Goal: Task Accomplishment & Management: Manage account settings

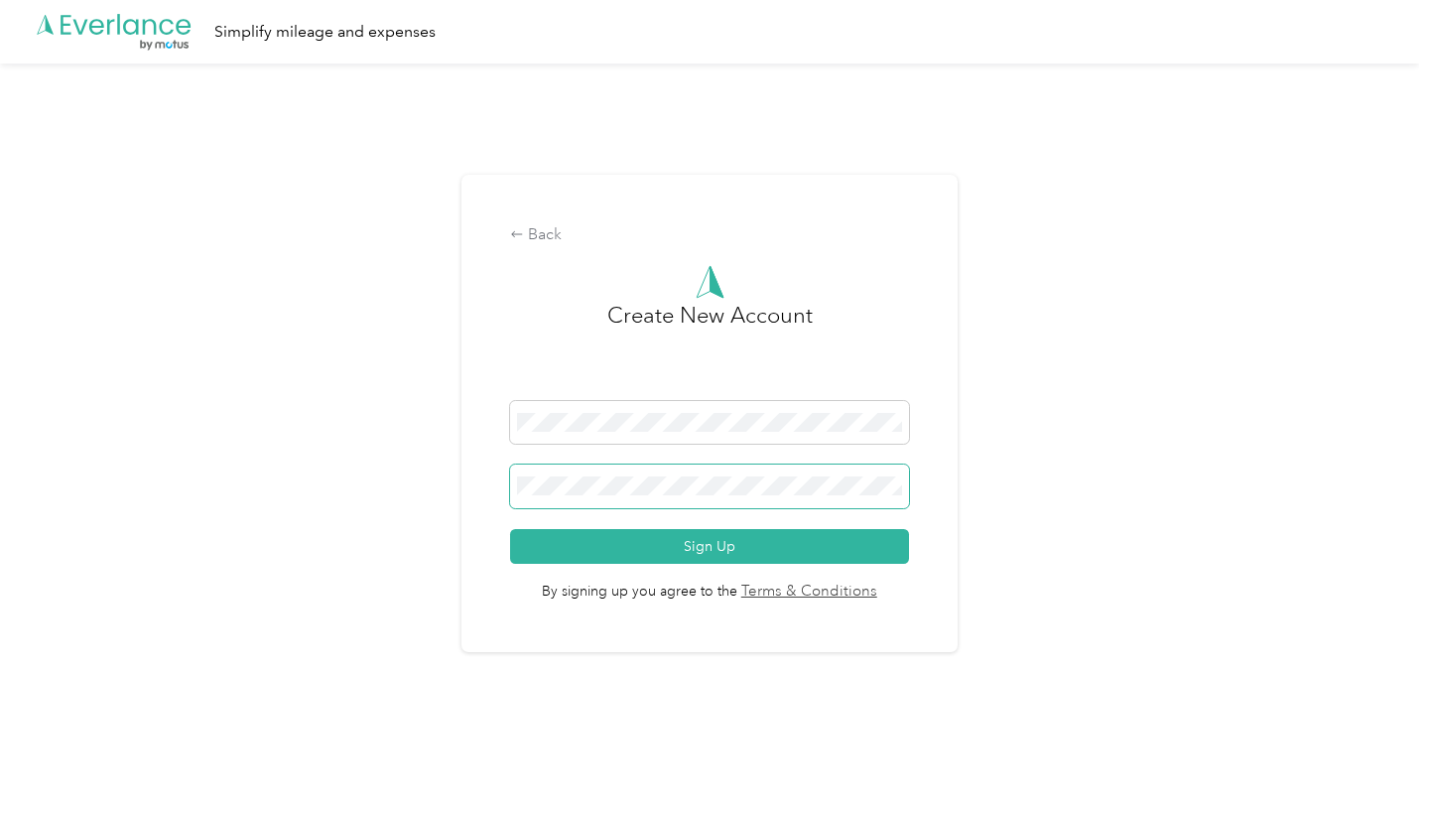
click at [715, 545] on button "Sign Up" at bounding box center [709, 546] width 399 height 35
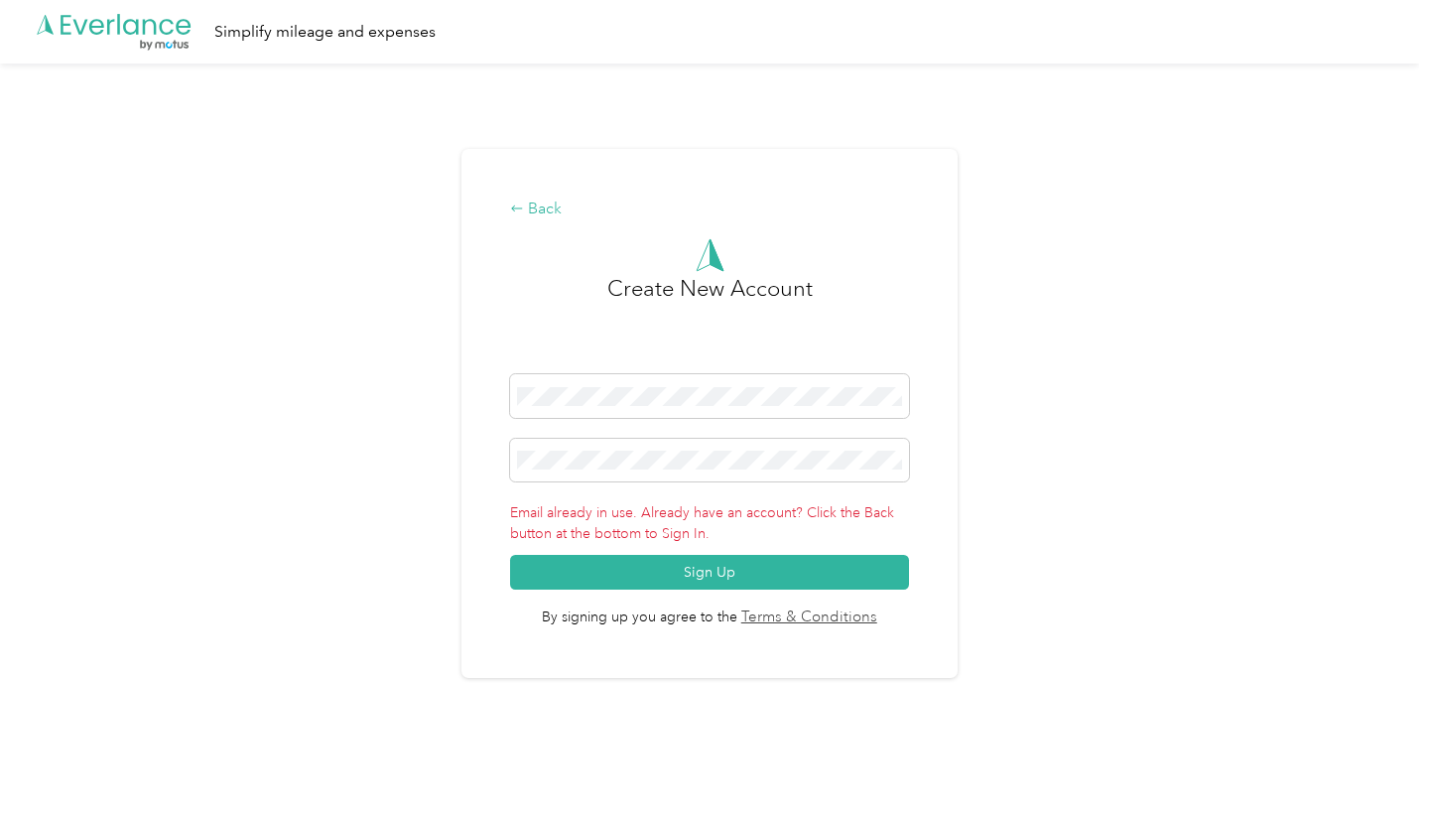
click at [530, 201] on div "Back" at bounding box center [709, 209] width 399 height 24
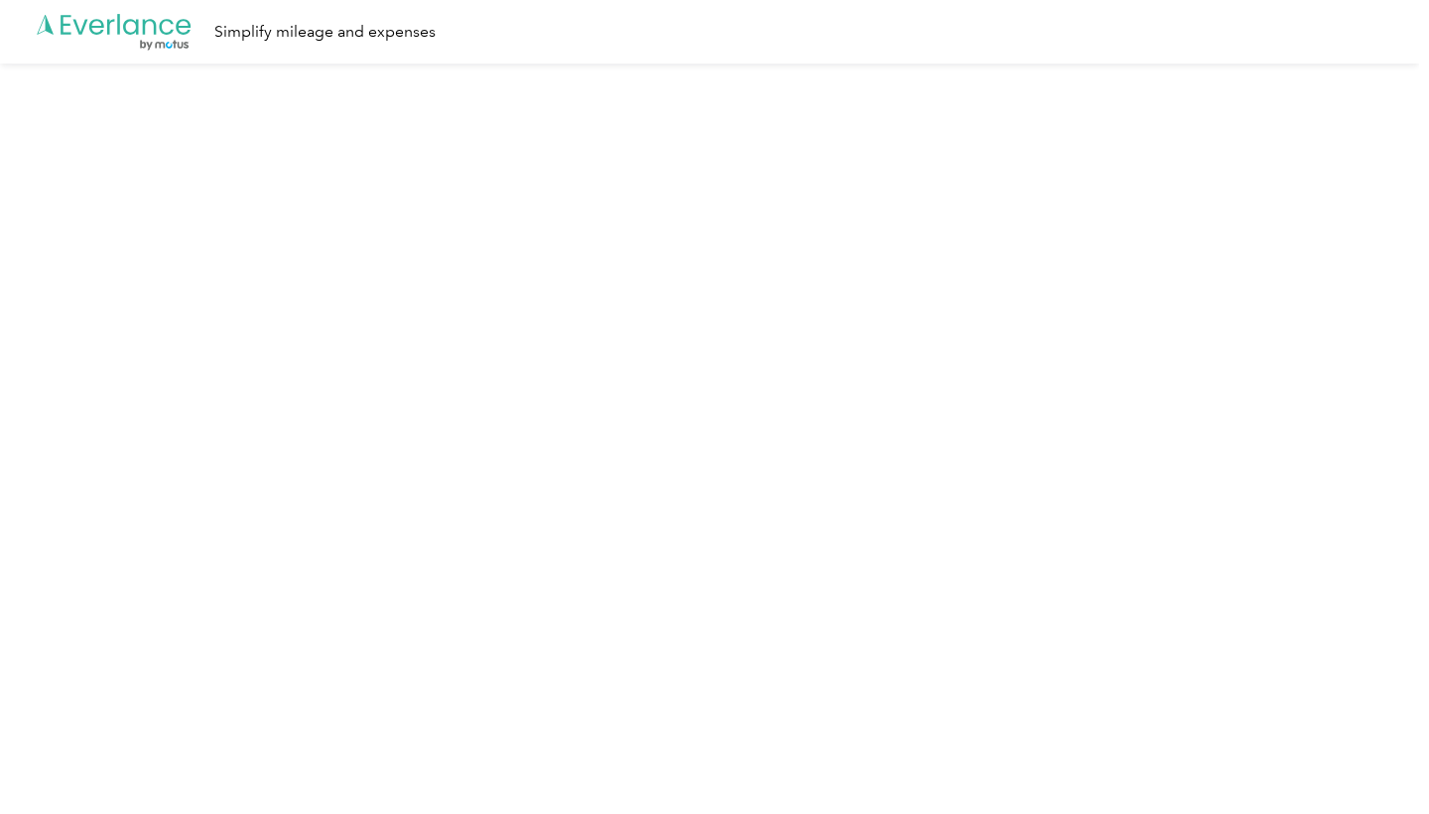
click at [149, 25] on icon ".cls-1 { fill: #00adee; } .cls-2 { fill: #fff; } .cls-3 { fill: #707372; } .cls…" at bounding box center [114, 32] width 159 height 41
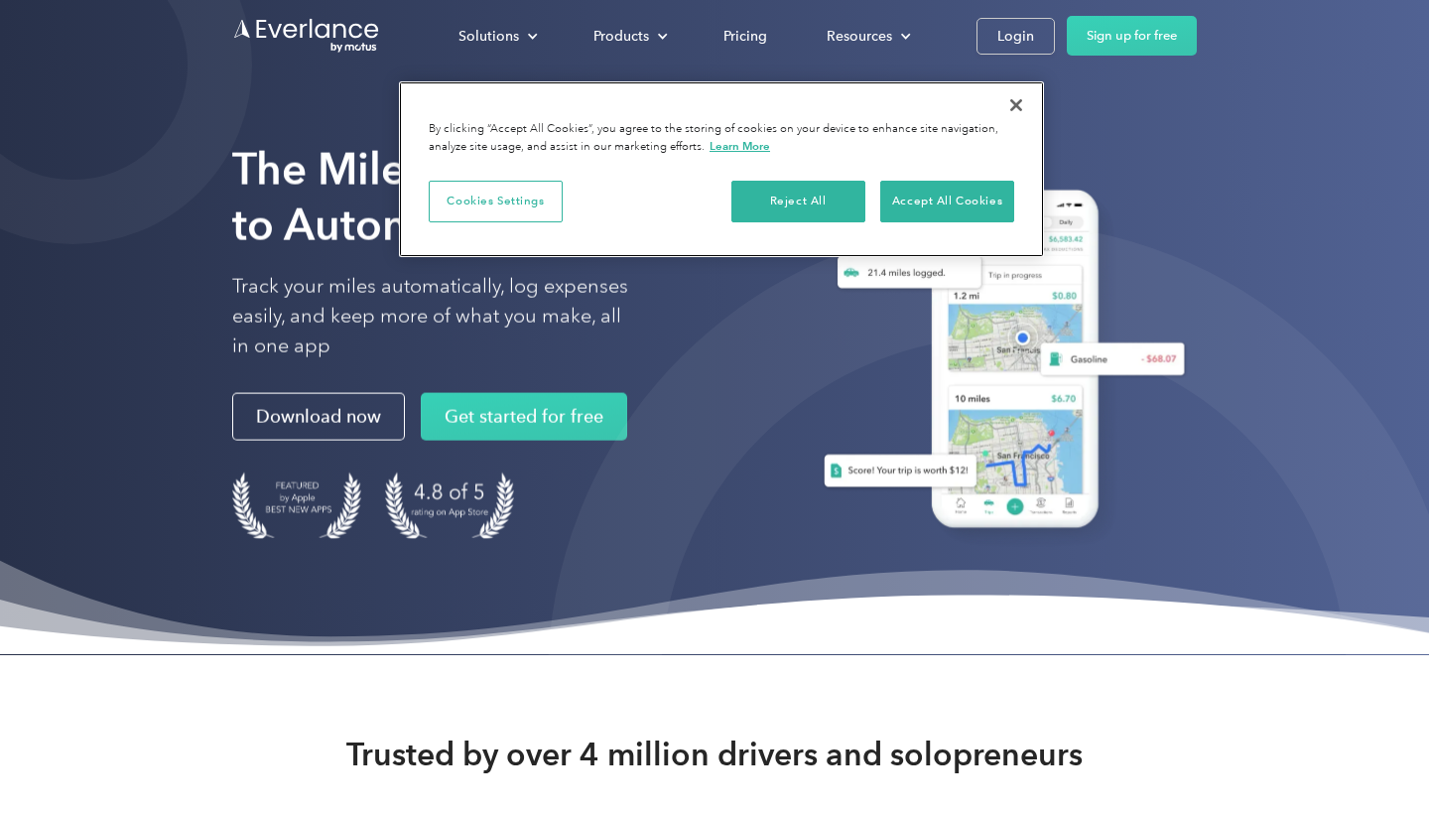
click at [1018, 103] on button "Close" at bounding box center [1016, 105] width 44 height 44
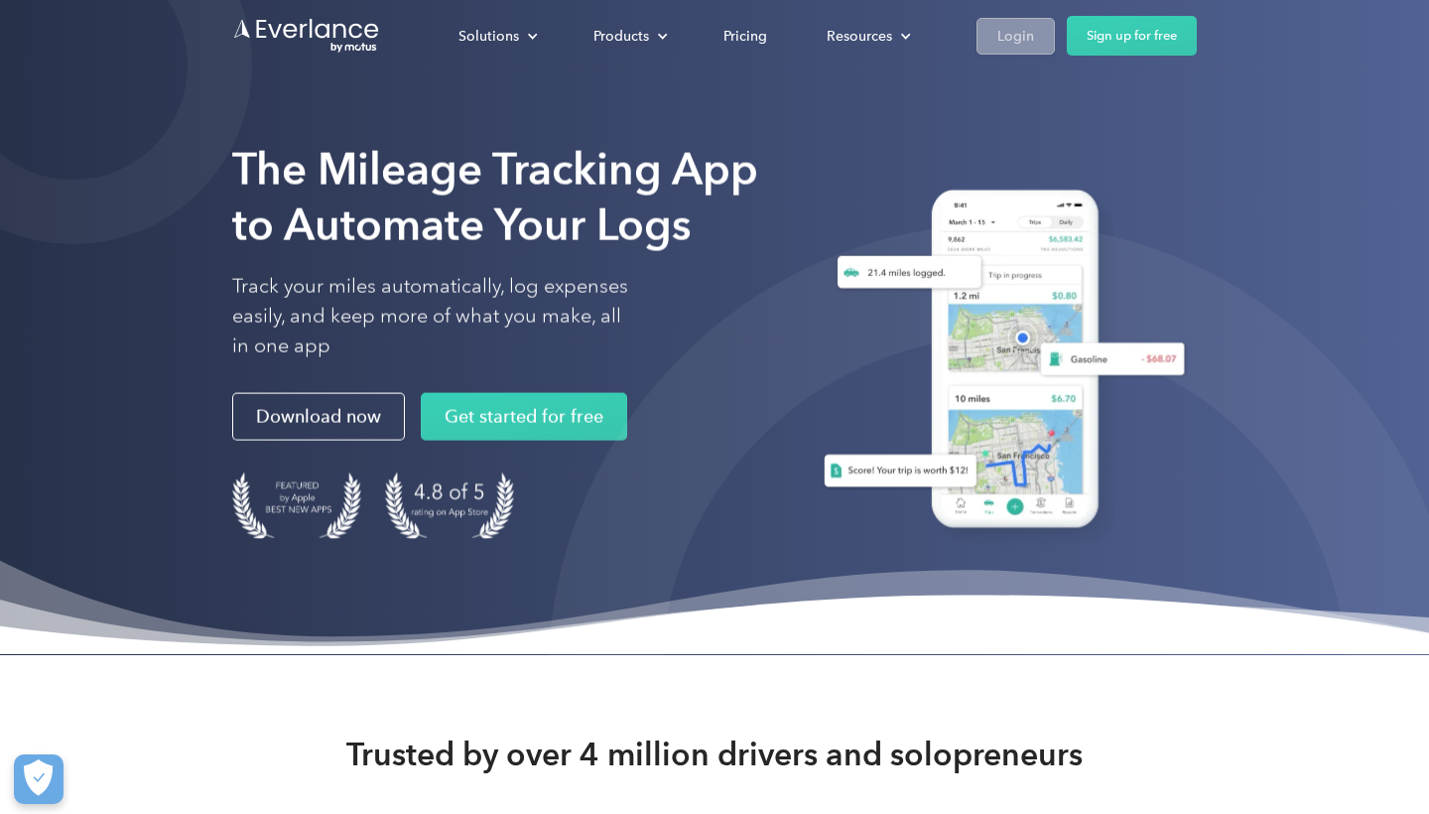
click at [1017, 44] on div "Login" at bounding box center [1015, 36] width 37 height 25
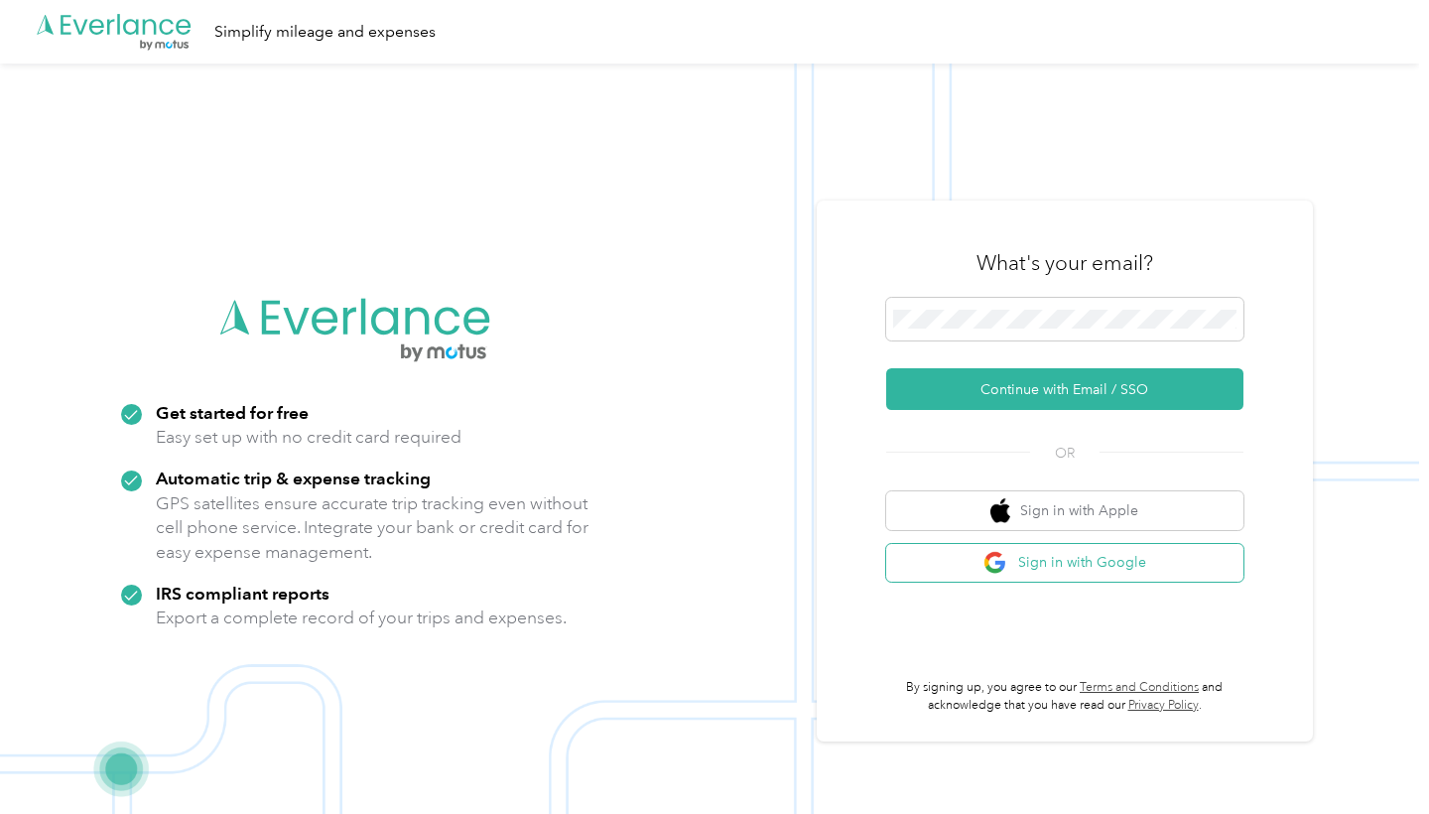
click at [1031, 571] on button "Sign in with Google" at bounding box center [1064, 563] width 357 height 39
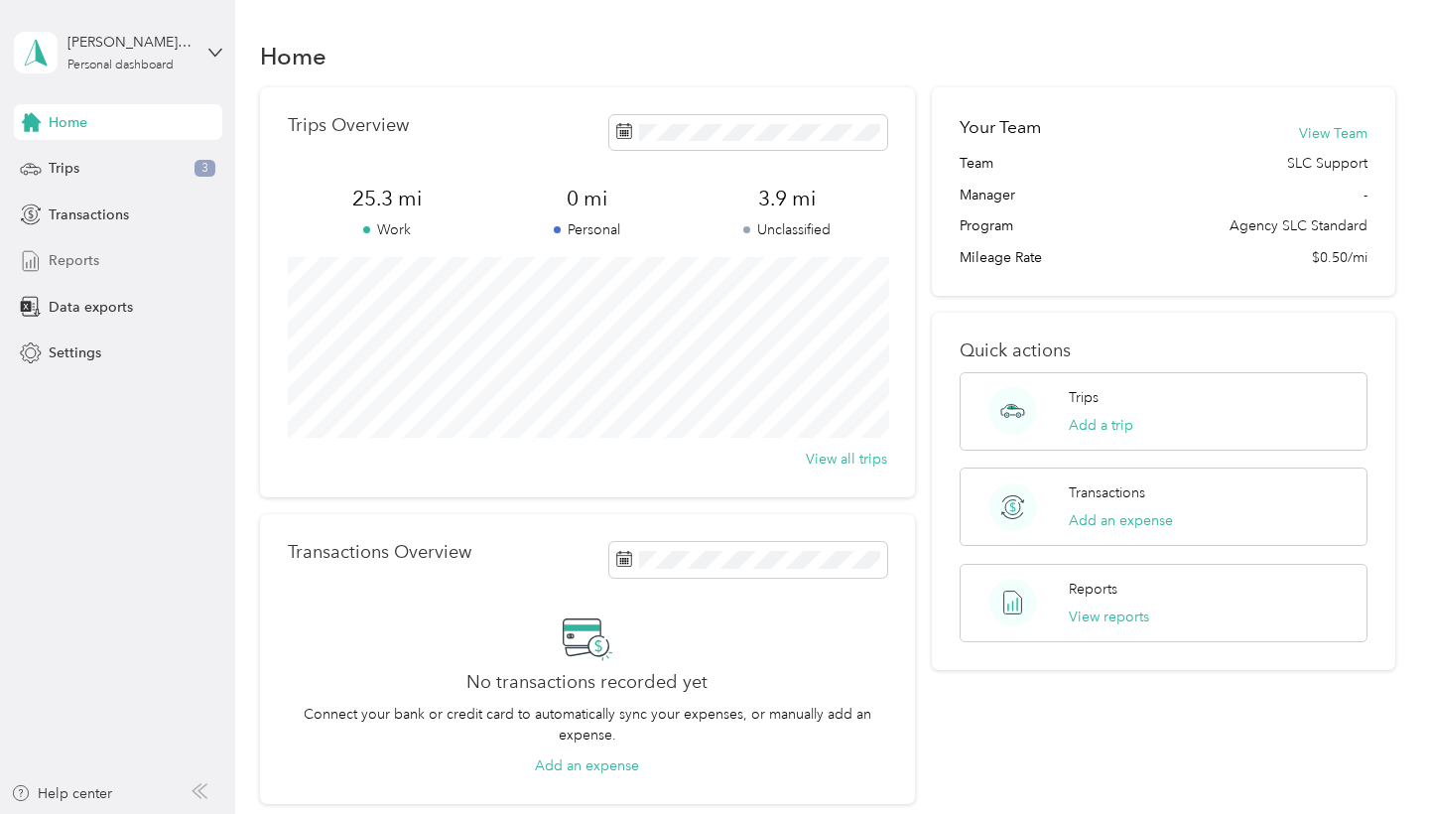
click at [62, 266] on span "Reports" at bounding box center [74, 260] width 51 height 21
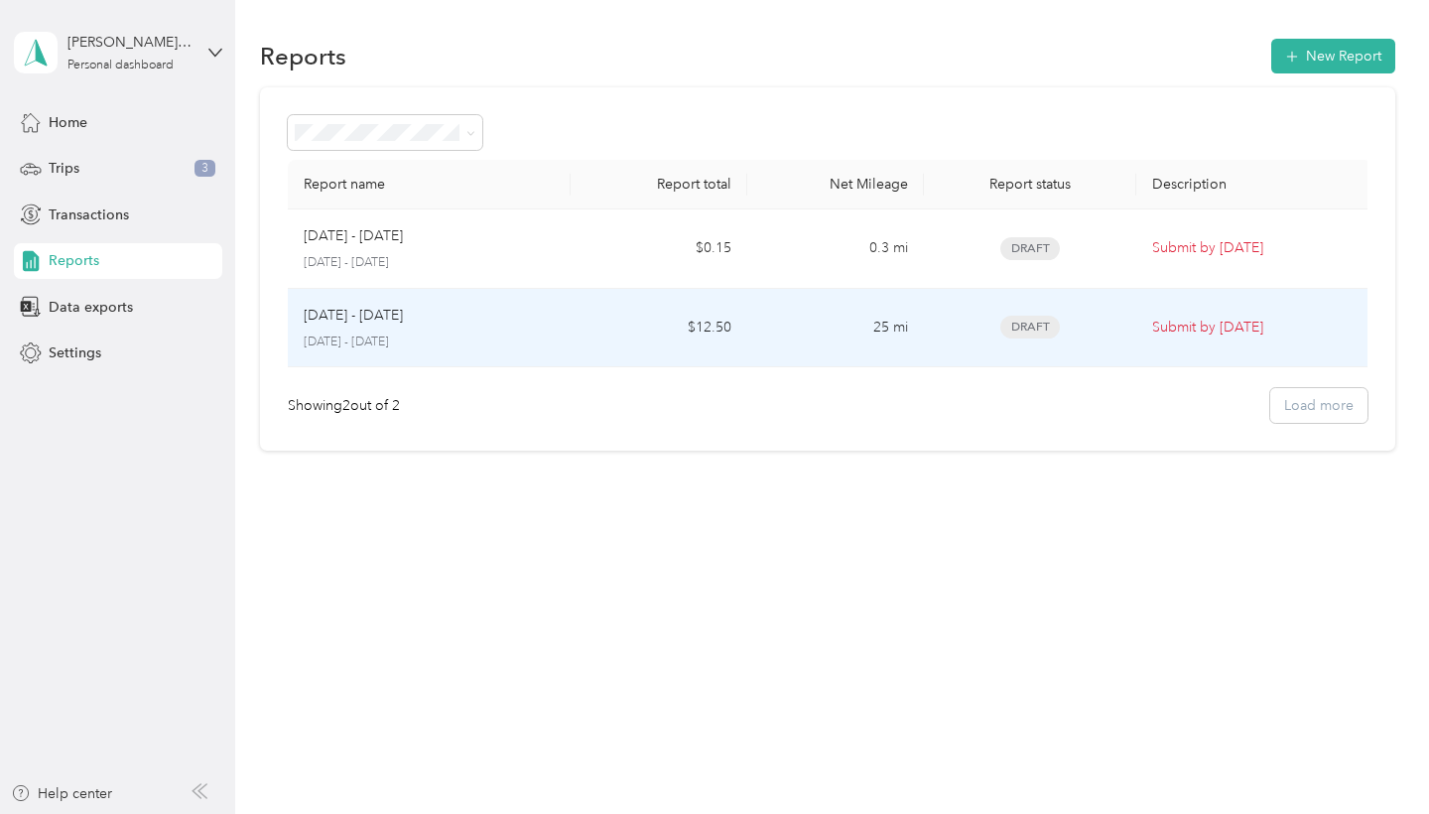
click at [492, 305] on div "Sep 1 - 30, 2025" at bounding box center [429, 316] width 251 height 22
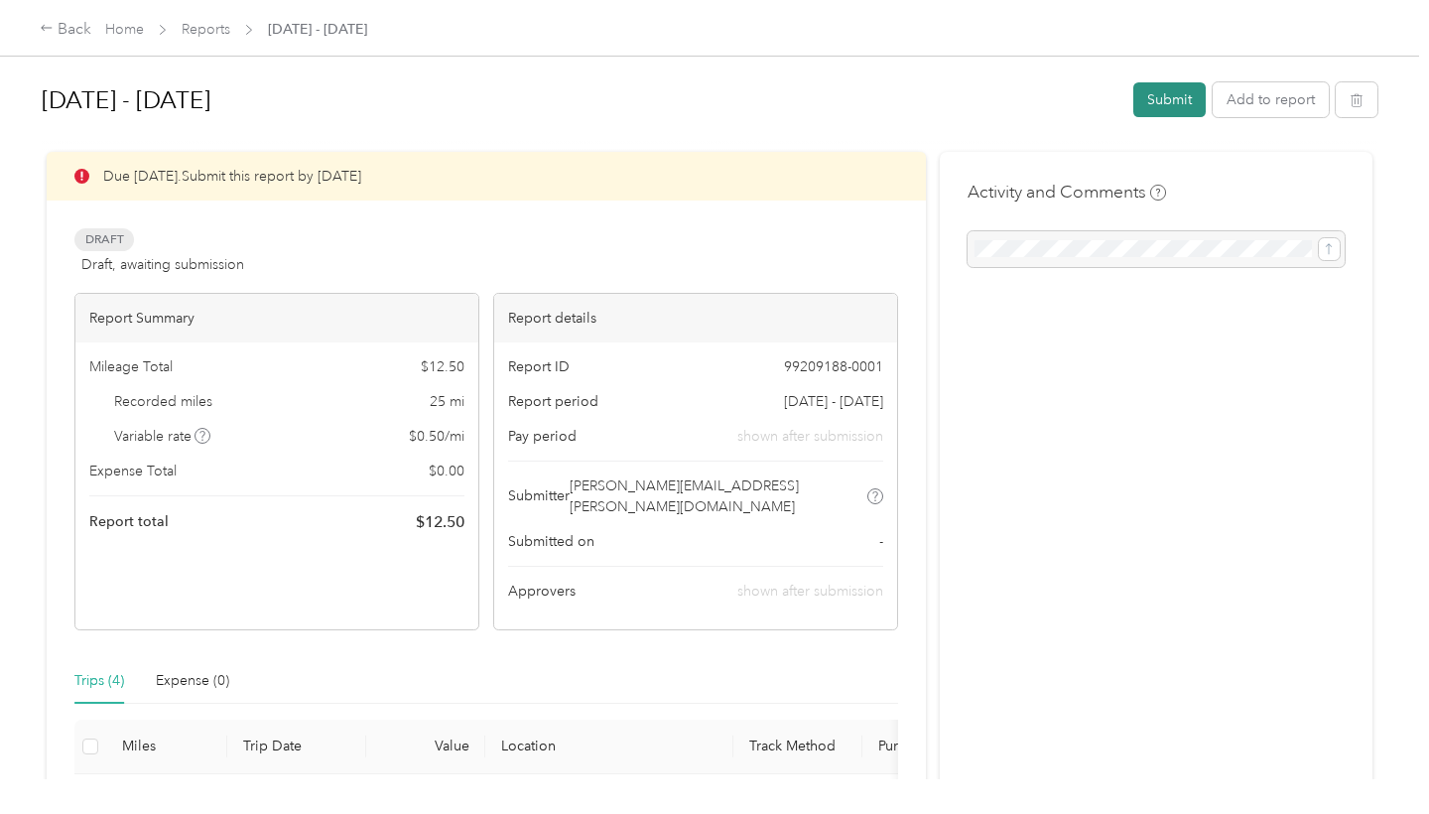
click at [1174, 106] on button "Submit" at bounding box center [1169, 99] width 72 height 35
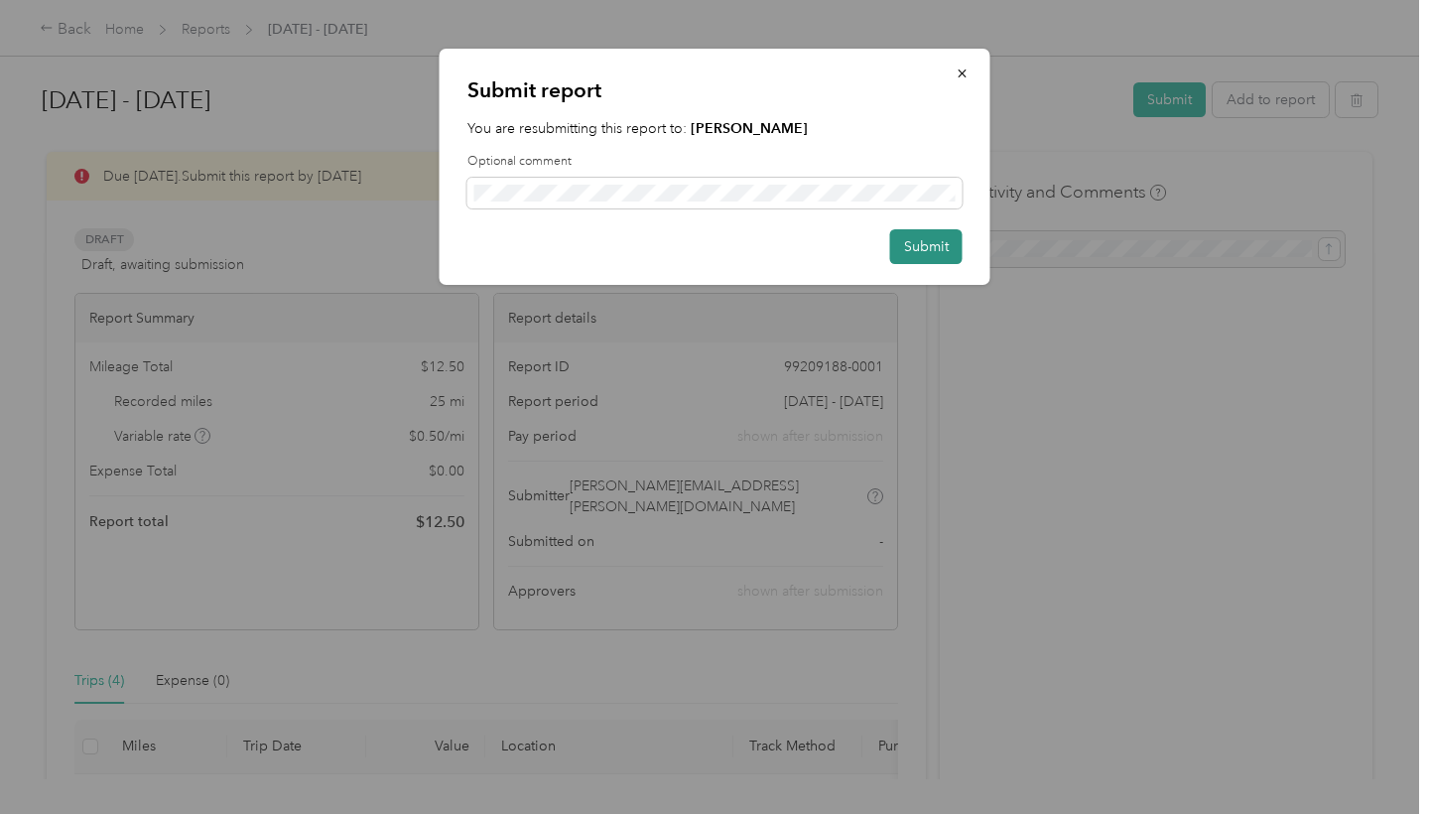
click at [939, 262] on button "Submit" at bounding box center [926, 246] width 72 height 35
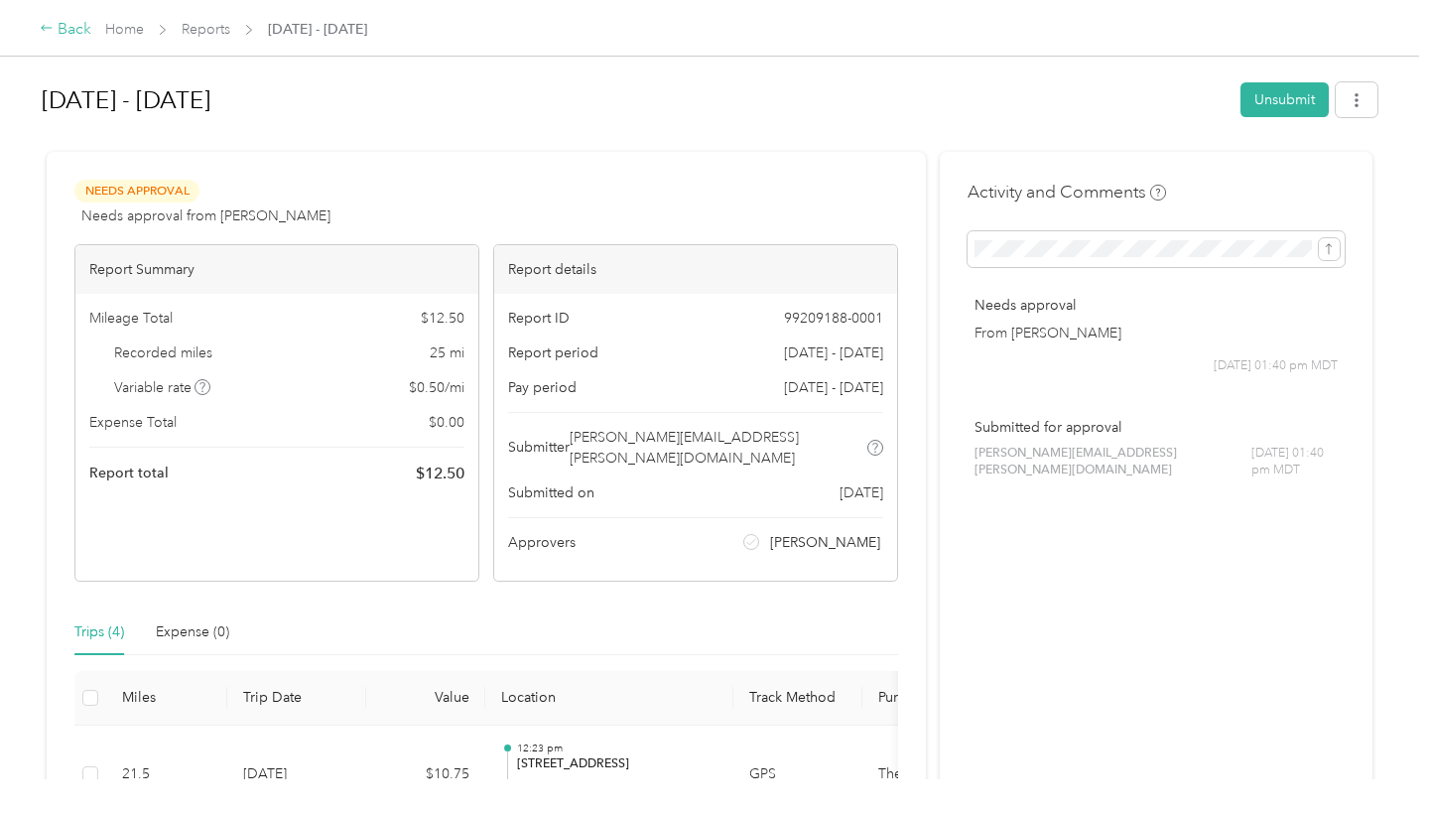
click at [54, 35] on icon at bounding box center [47, 28] width 14 height 14
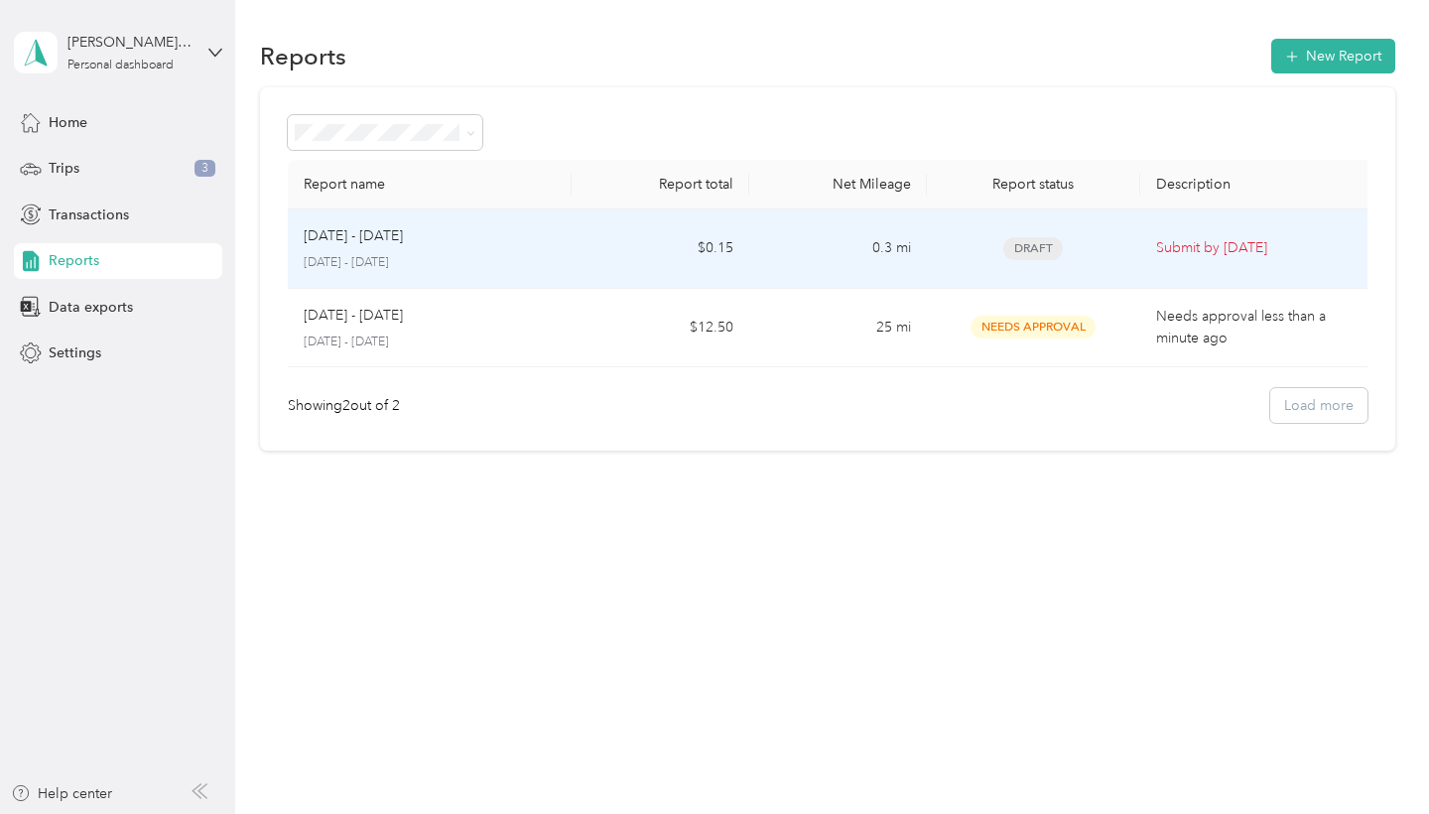
click at [431, 236] on div "Oct 1 - 31, 2025" at bounding box center [430, 236] width 252 height 22
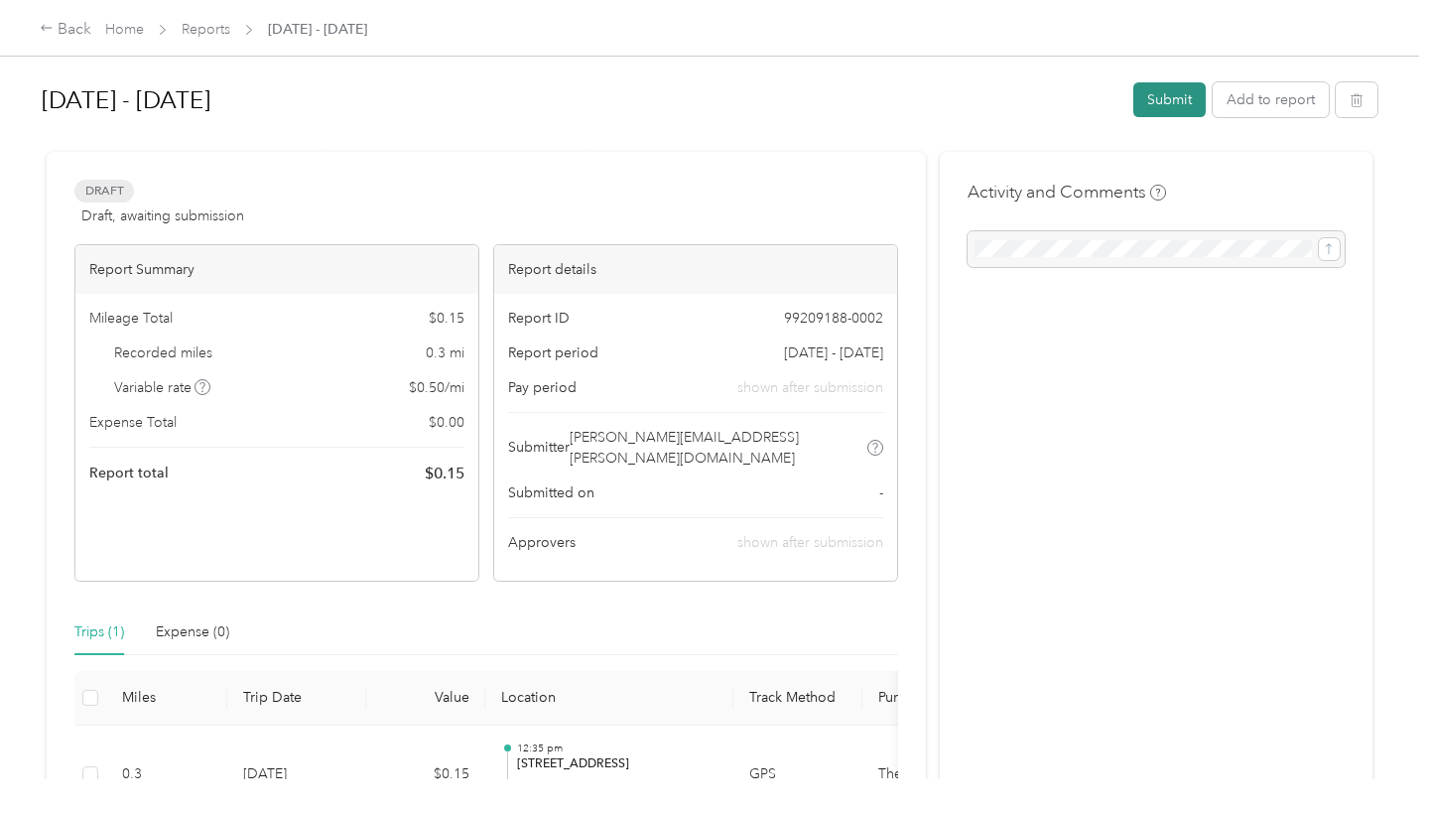
click at [1167, 104] on button "Submit" at bounding box center [1169, 99] width 72 height 35
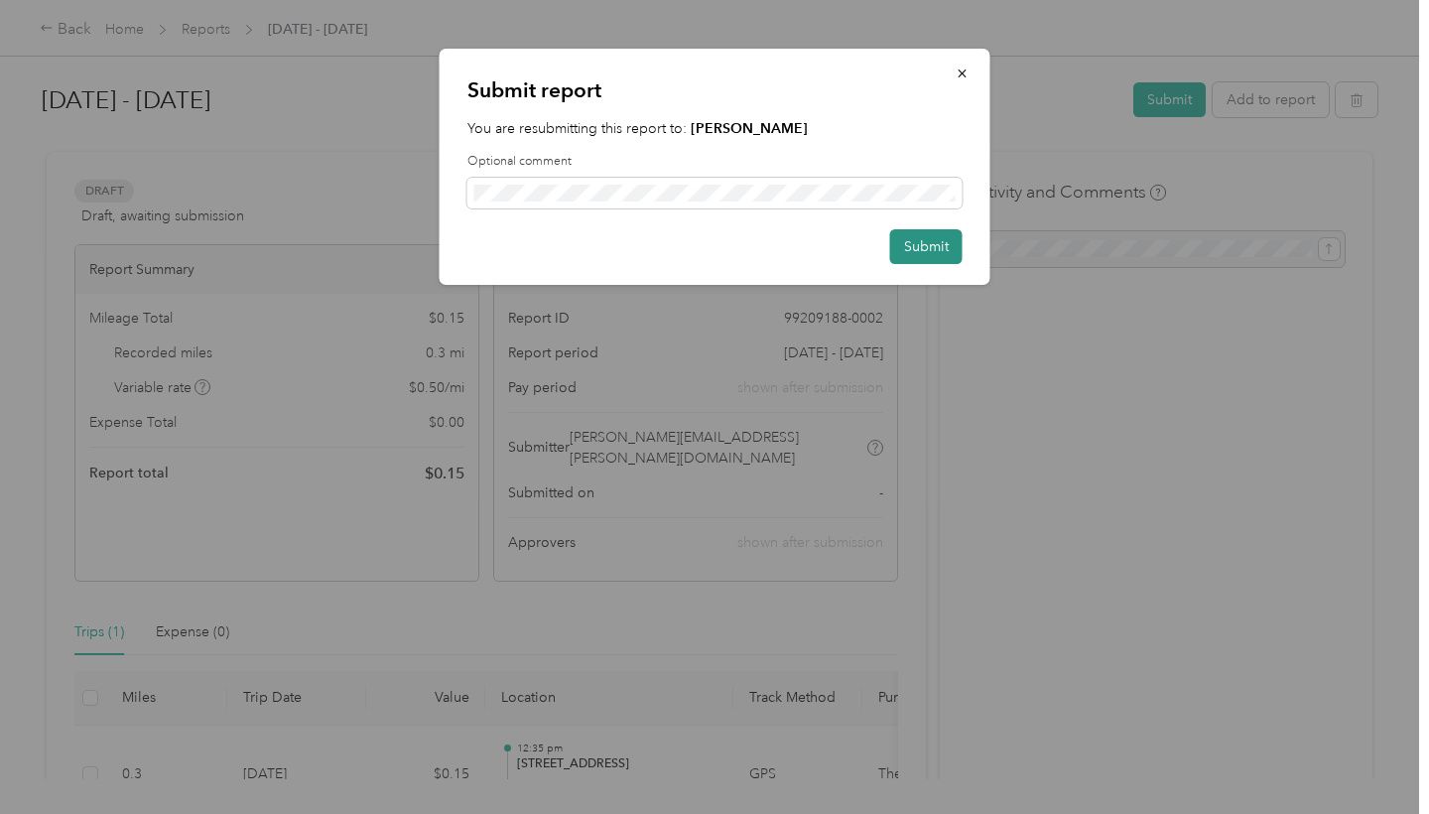
click at [939, 253] on button "Submit" at bounding box center [926, 246] width 72 height 35
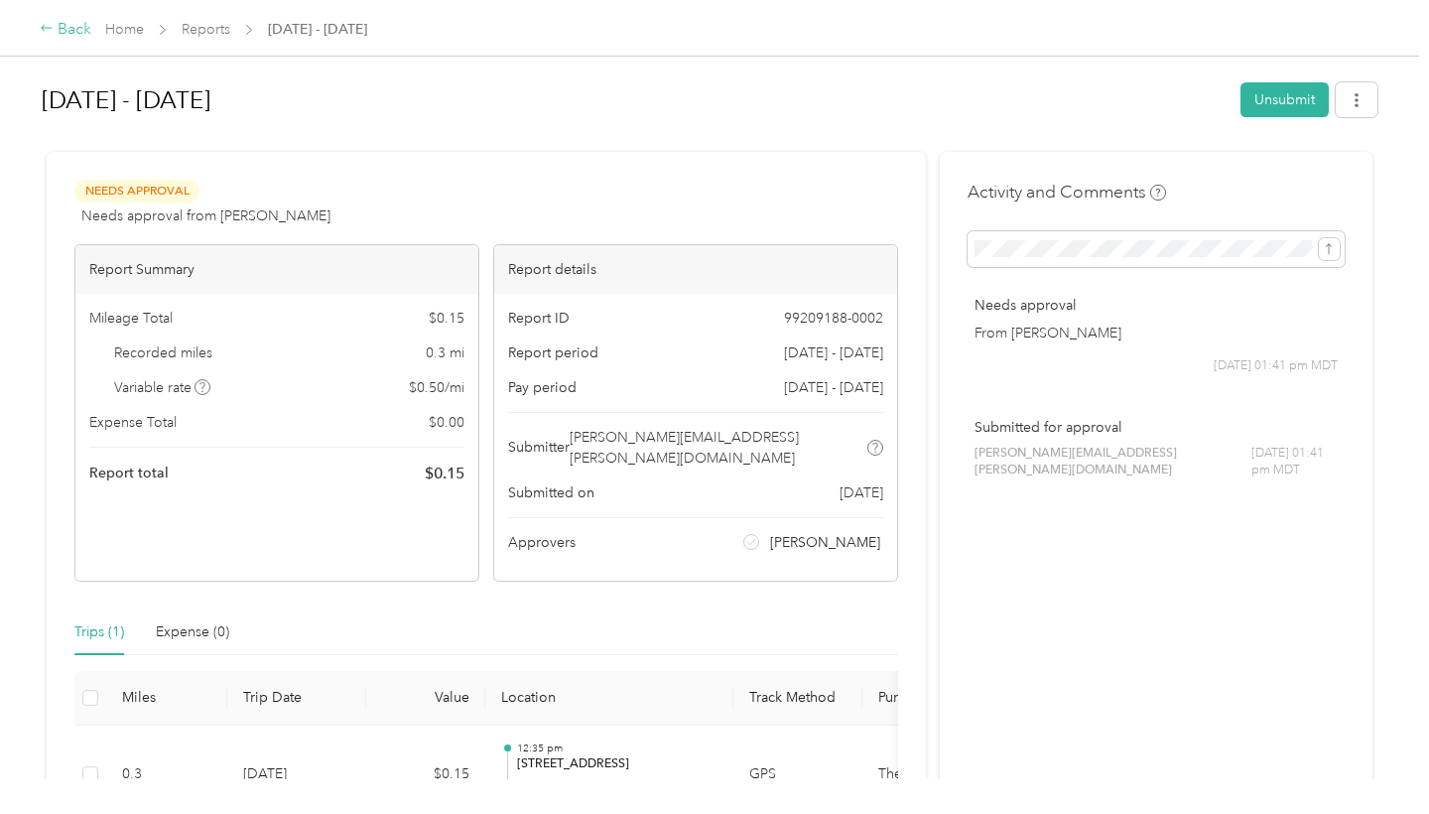
click at [40, 28] on div "Back" at bounding box center [66, 30] width 52 height 24
